Goal: Find specific page/section: Find specific page/section

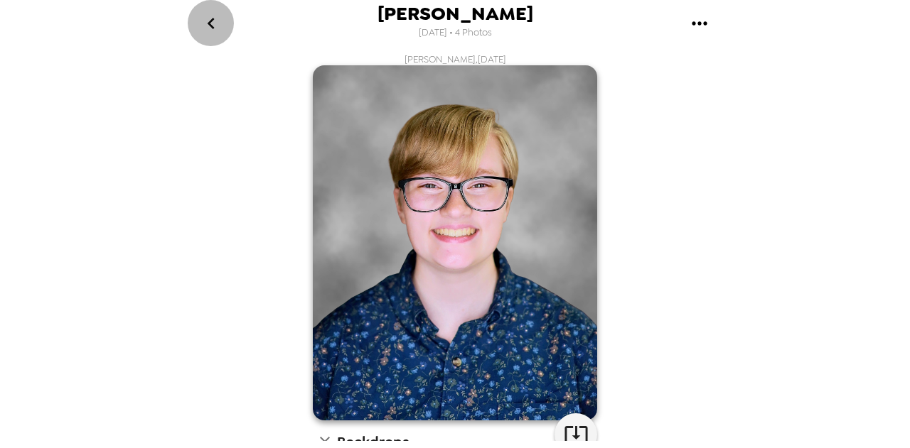
click at [208, 22] on icon "go back" at bounding box center [210, 23] width 7 height 11
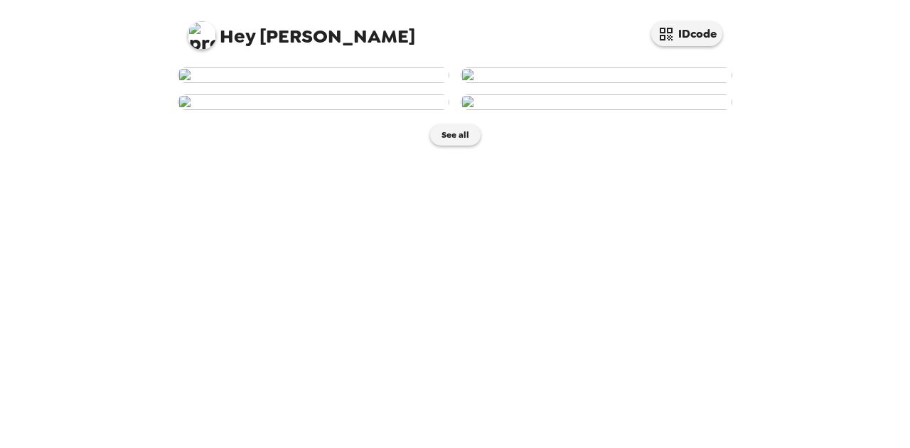
click at [328, 83] on img at bounding box center [314, 76] width 272 height 16
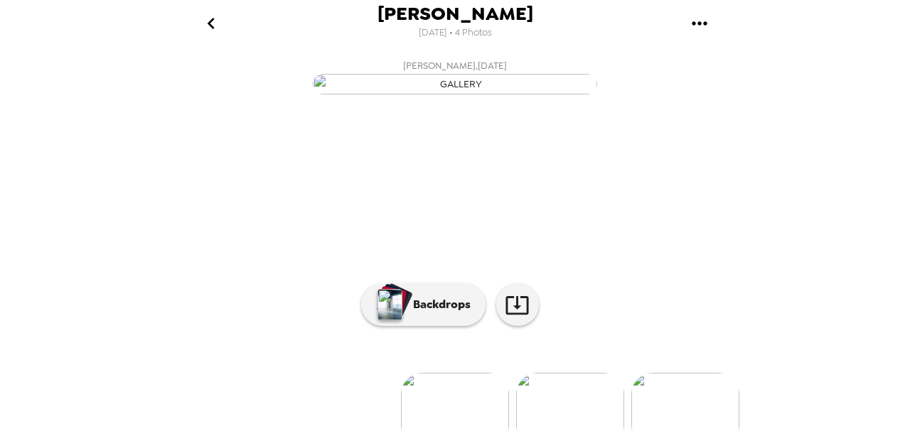
scroll to position [166, 0]
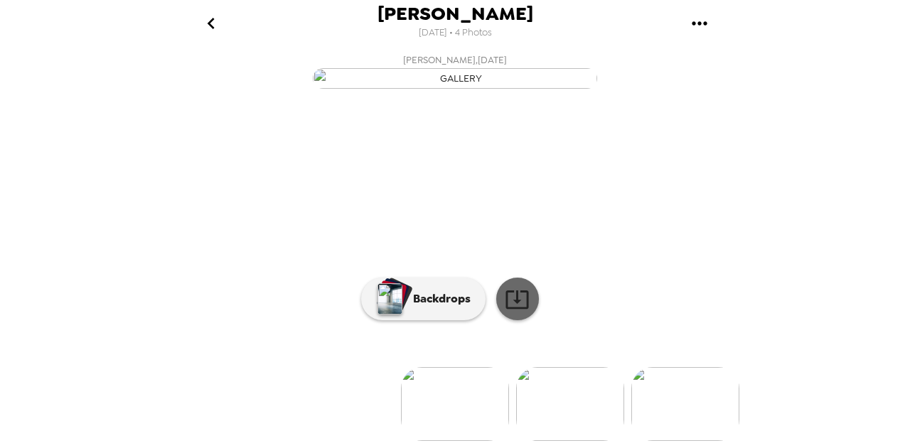
click at [505, 294] on icon at bounding box center [517, 299] width 25 height 25
